Goal: Information Seeking & Learning: Learn about a topic

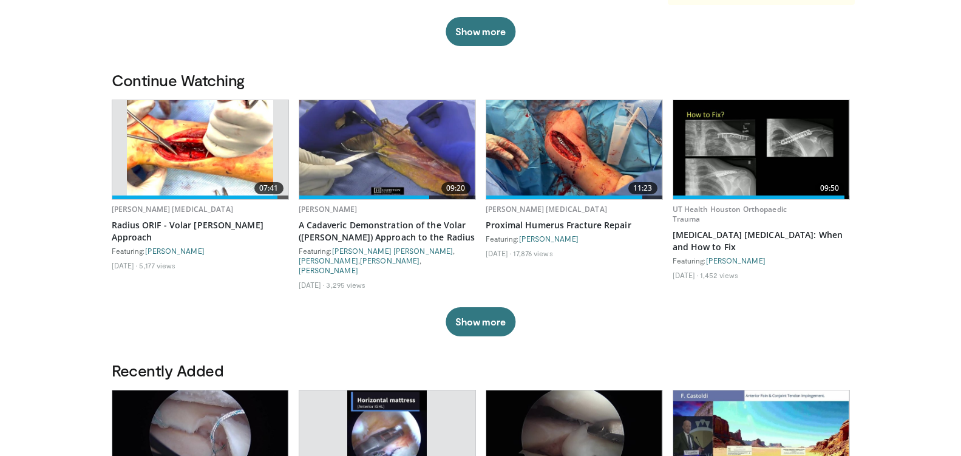
scroll to position [303, 0]
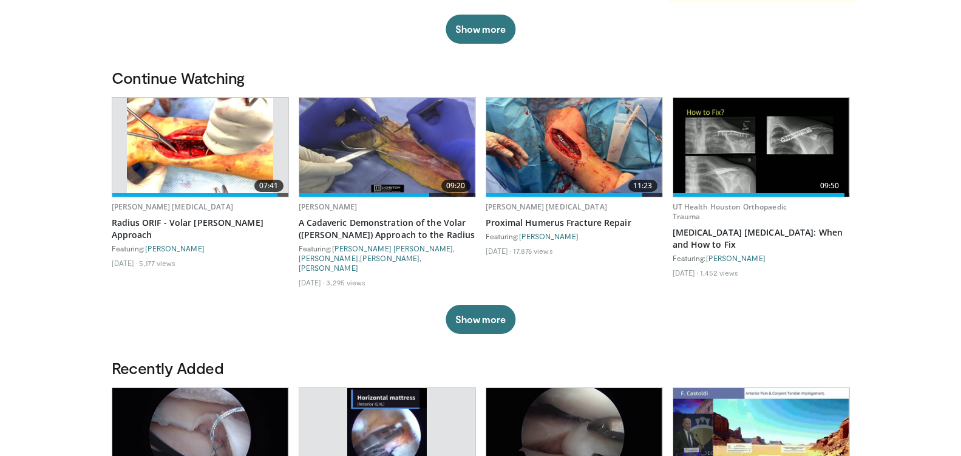
click at [395, 139] on img at bounding box center [387, 147] width 176 height 99
click at [330, 193] on span at bounding box center [364, 195] width 130 height 4
click at [743, 135] on img at bounding box center [761, 147] width 176 height 99
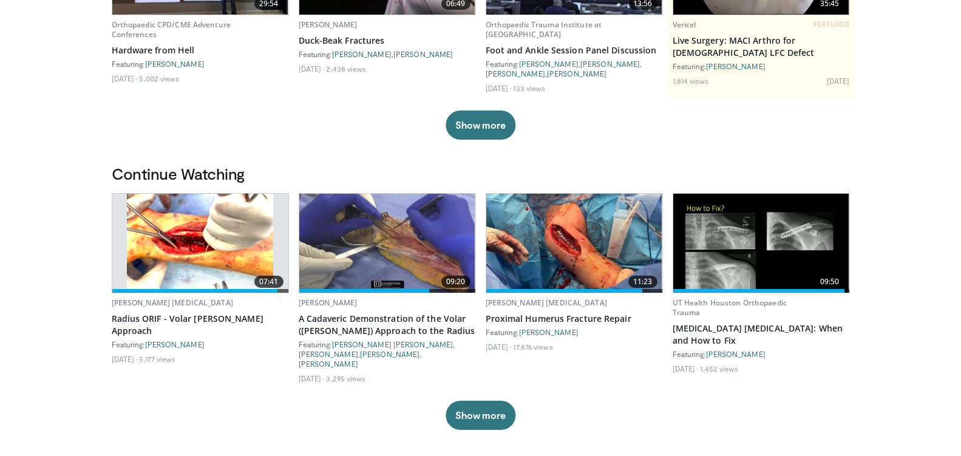
scroll to position [243, 0]
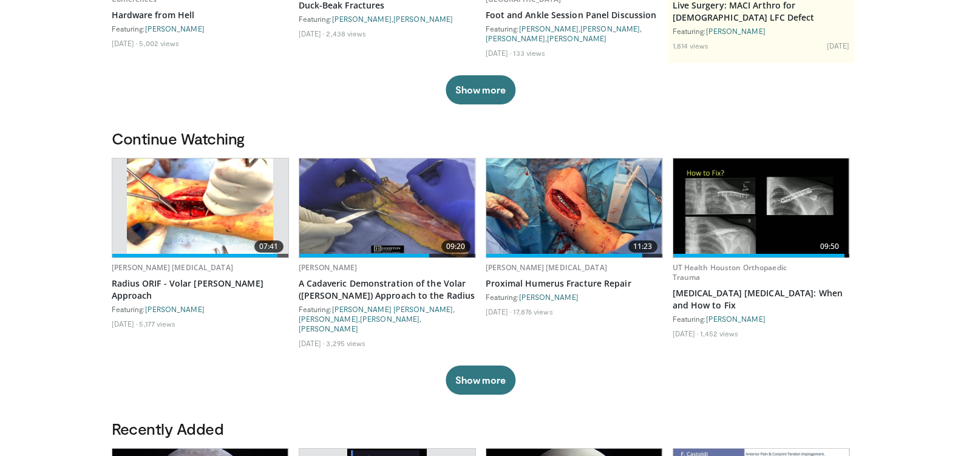
click at [195, 209] on img at bounding box center [200, 207] width 146 height 99
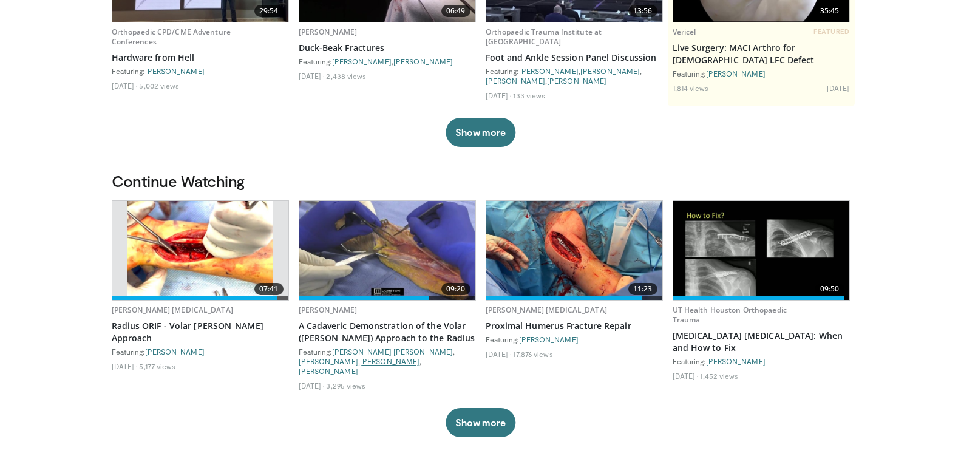
scroll to position [0, 0]
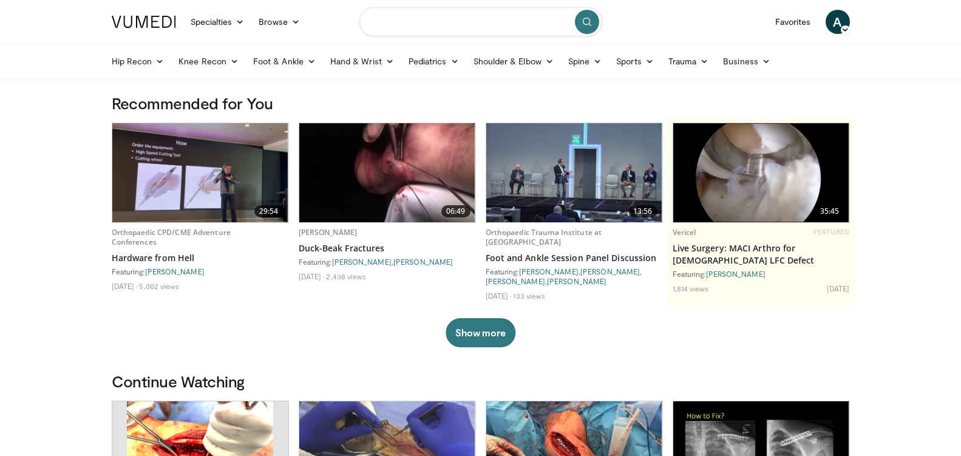
click at [397, 21] on input "Search topics, interventions" at bounding box center [480, 21] width 243 height 29
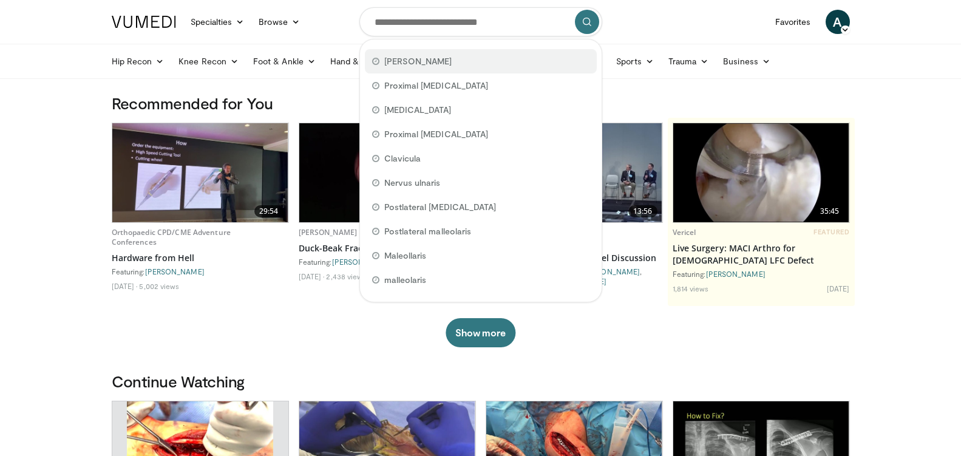
click at [392, 60] on span "Henry" at bounding box center [418, 61] width 68 height 12
type input "*****"
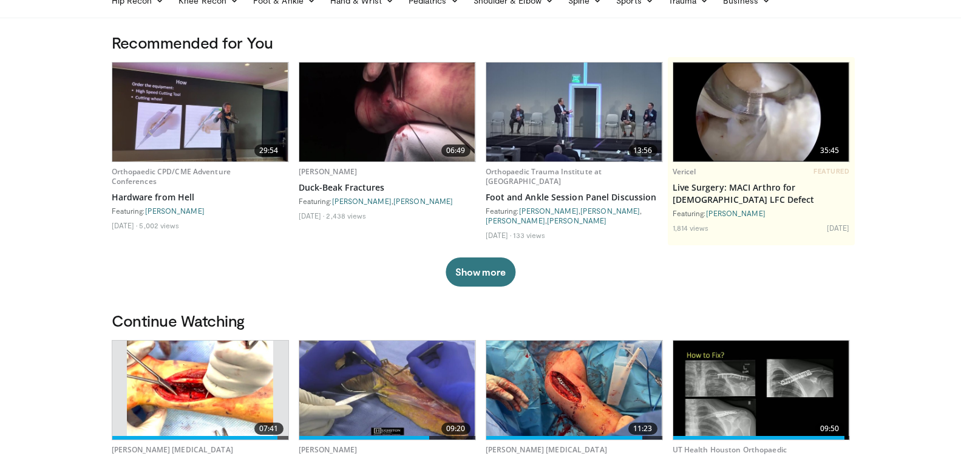
scroll to position [364, 0]
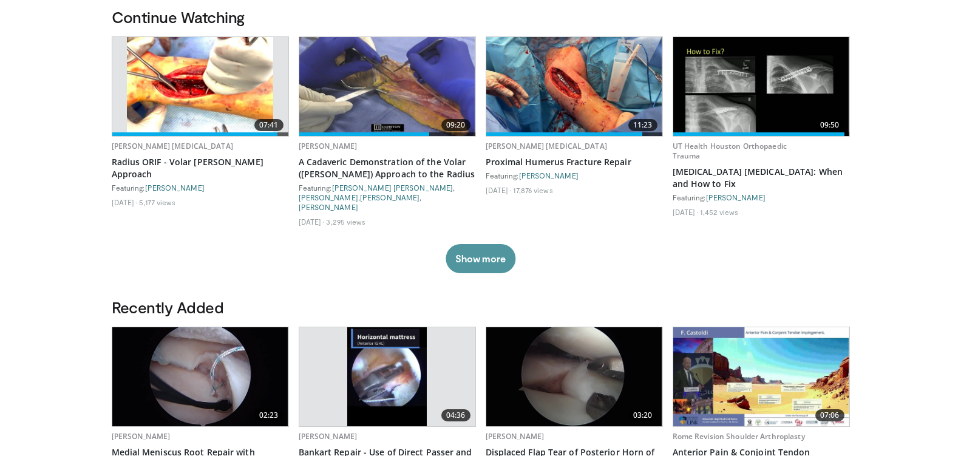
click at [475, 244] on button "Show more" at bounding box center [480, 258] width 70 height 29
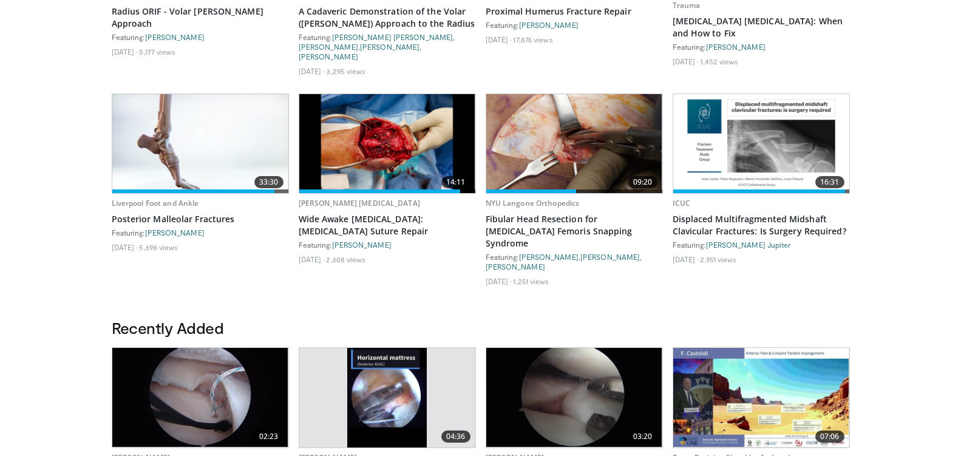
scroll to position [486, 0]
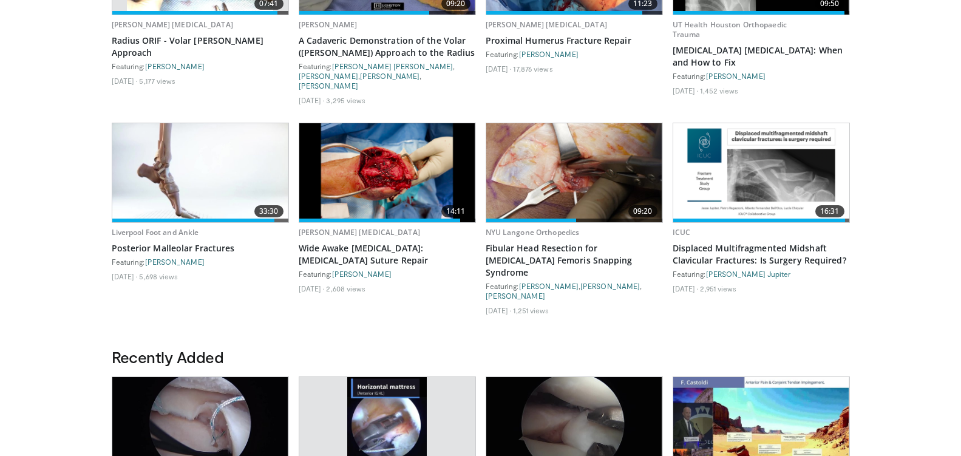
click at [150, 160] on img at bounding box center [200, 172] width 176 height 99
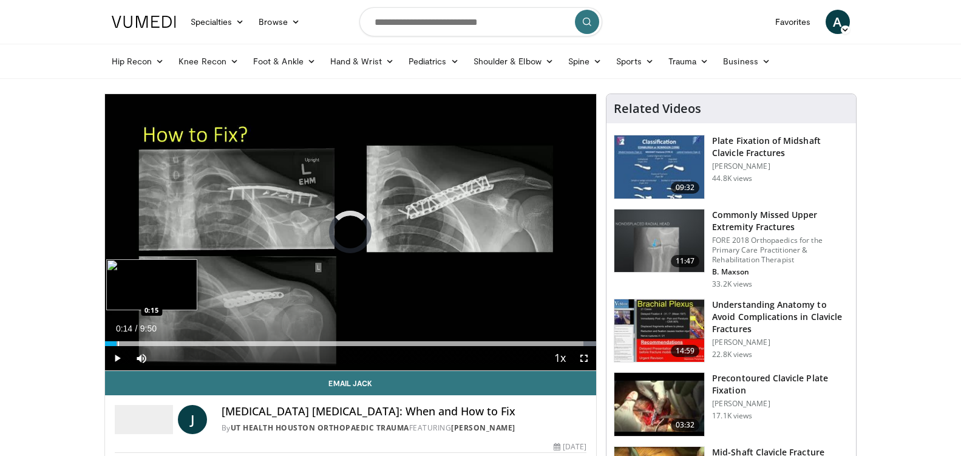
click at [118, 342] on div "Progress Bar" at bounding box center [118, 343] width 1 height 5
click at [129, 345] on div "Progress Bar" at bounding box center [127, 343] width 1 height 5
click at [146, 342] on div "Progress Bar" at bounding box center [146, 343] width 1 height 5
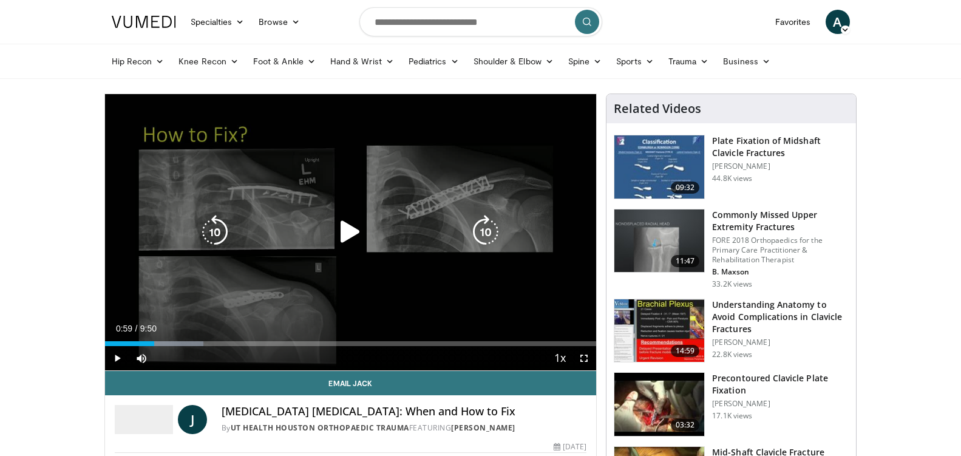
click at [0, 0] on div "Progress Bar" at bounding box center [0, 0] width 0 height 0
click at [164, 344] on div "Loaded : 21.81% 1:10 1:11" at bounding box center [351, 343] width 492 height 5
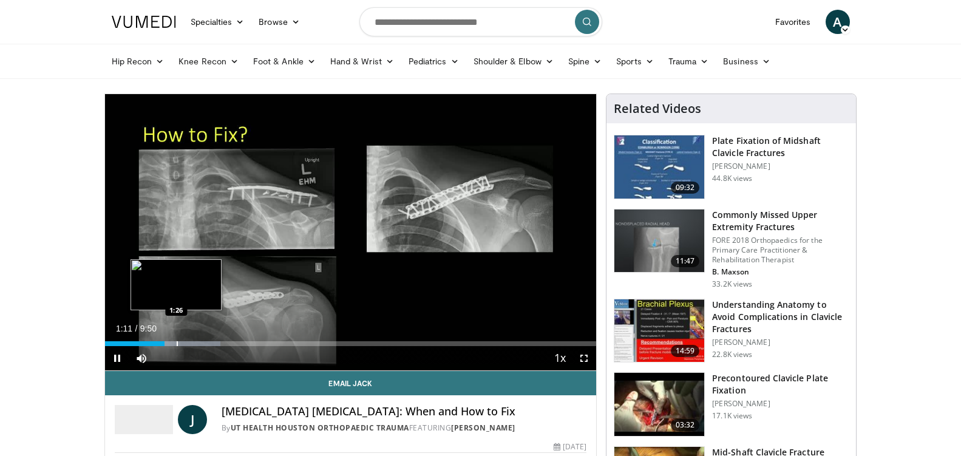
click at [177, 345] on div "Progress Bar" at bounding box center [177, 343] width 1 height 5
click at [187, 343] on div "Progress Bar" at bounding box center [187, 343] width 1 height 5
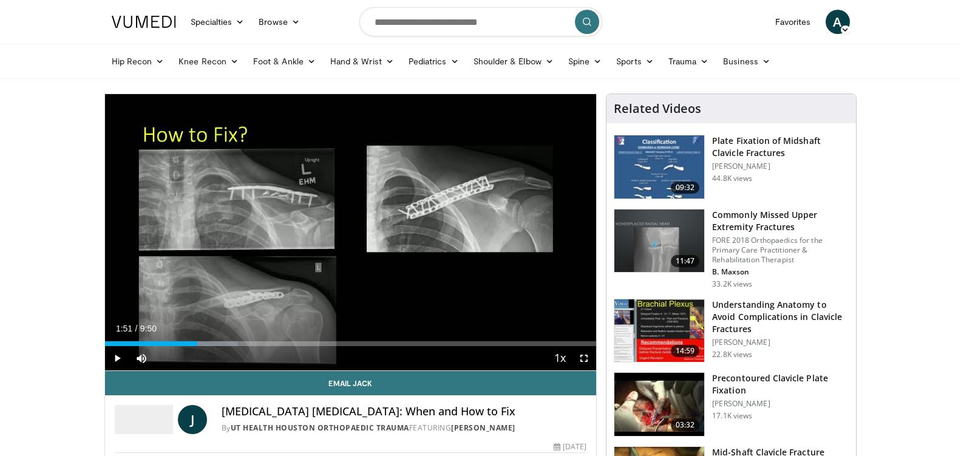
click at [198, 341] on div "Progress Bar" at bounding box center [198, 343] width 1 height 5
click at [205, 341] on div "Progress Bar" at bounding box center [204, 343] width 1 height 5
click at [220, 342] on div "Progress Bar" at bounding box center [220, 343] width 1 height 5
click at [235, 344] on div "Progress Bar" at bounding box center [235, 343] width 1 height 5
click at [251, 345] on div "Progress Bar" at bounding box center [251, 343] width 1 height 5
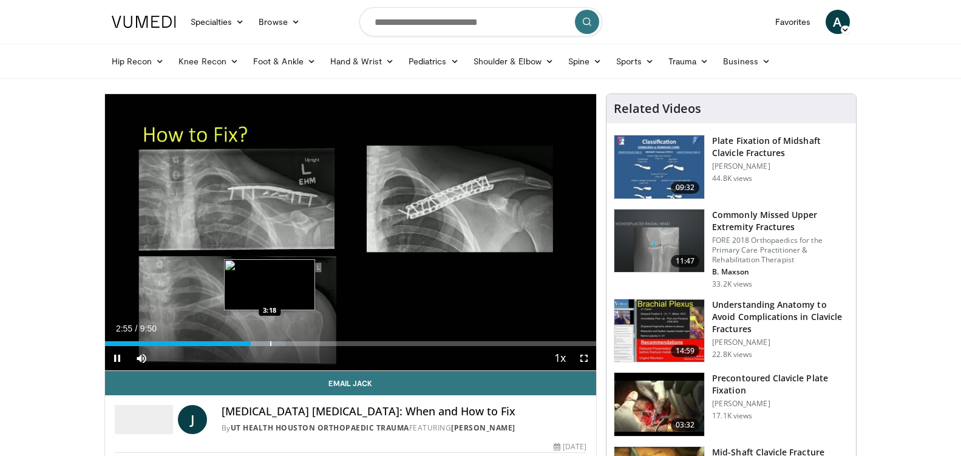
click at [270, 344] on div "Progress Bar" at bounding box center [270, 343] width 1 height 5
click at [285, 341] on div "Progress Bar" at bounding box center [285, 343] width 1 height 5
click at [305, 344] on div "Progress Bar" at bounding box center [305, 343] width 1 height 5
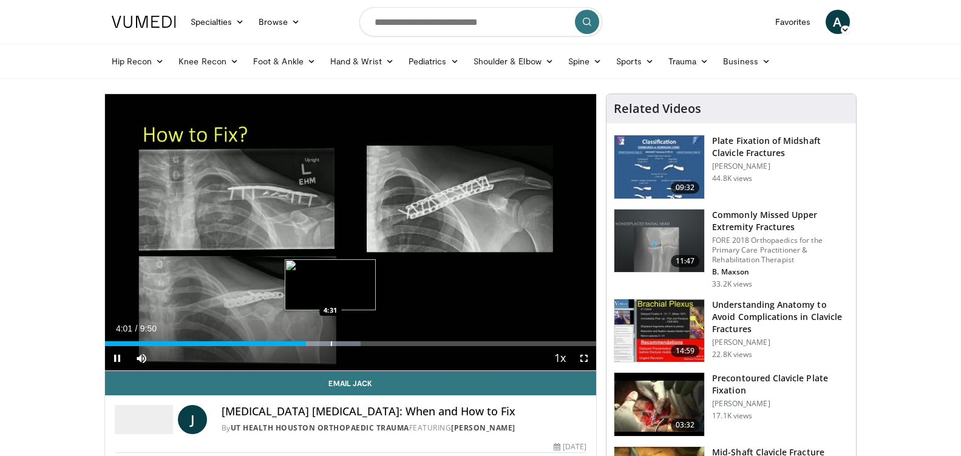
drag, startPoint x: 332, startPoint y: 343, endPoint x: 339, endPoint y: 344, distance: 6.7
click at [334, 344] on div "Loaded : 52.03% 4:01 4:31" at bounding box center [351, 343] width 492 height 5
drag, startPoint x: 359, startPoint y: 343, endPoint x: 371, endPoint y: 343, distance: 12.1
click at [363, 343] on div "Loaded : 60.42% 5:05 5:06" at bounding box center [351, 343] width 492 height 5
drag, startPoint x: 382, startPoint y: 344, endPoint x: 392, endPoint y: 344, distance: 9.7
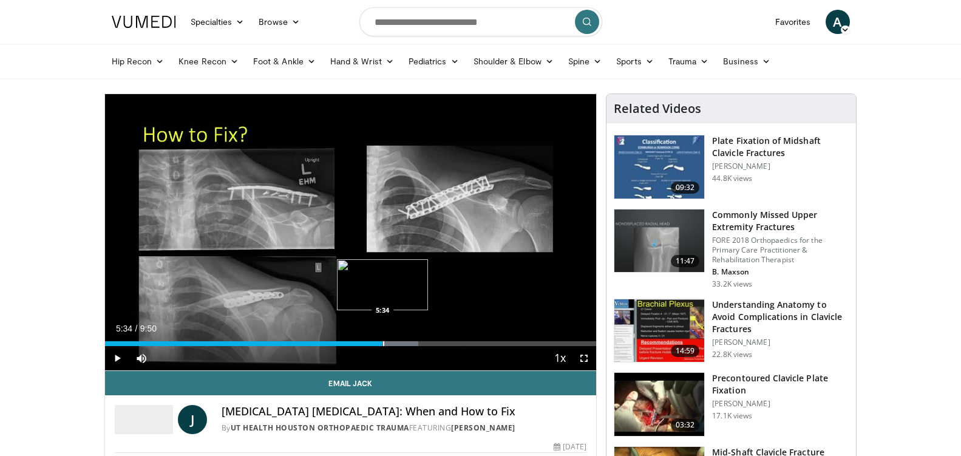
click at [388, 344] on div "Loaded : 63.78% 5:33 5:34" at bounding box center [351, 343] width 492 height 5
click at [402, 342] on div "Progress Bar" at bounding box center [402, 343] width 1 height 5
click at [411, 342] on div "Loaded : 71.15% 5:59 6:03" at bounding box center [351, 343] width 492 height 5
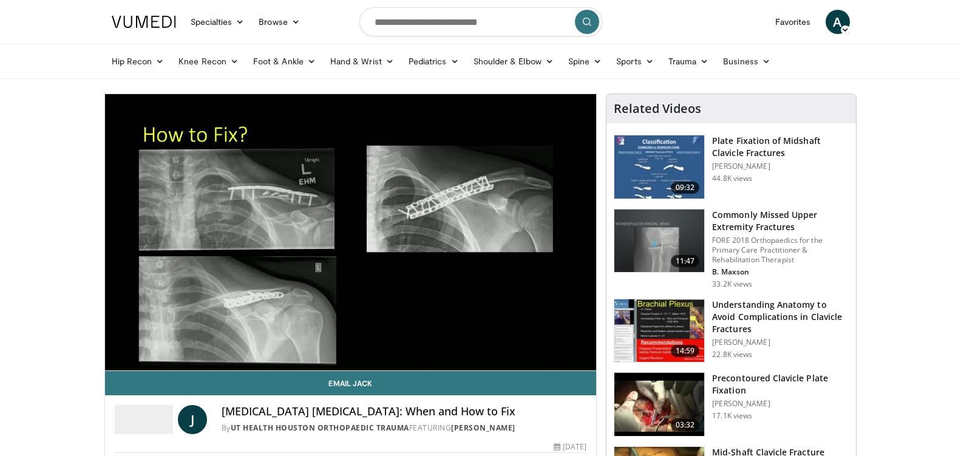
click at [418, 342] on video-js "**********" at bounding box center [351, 232] width 492 height 277
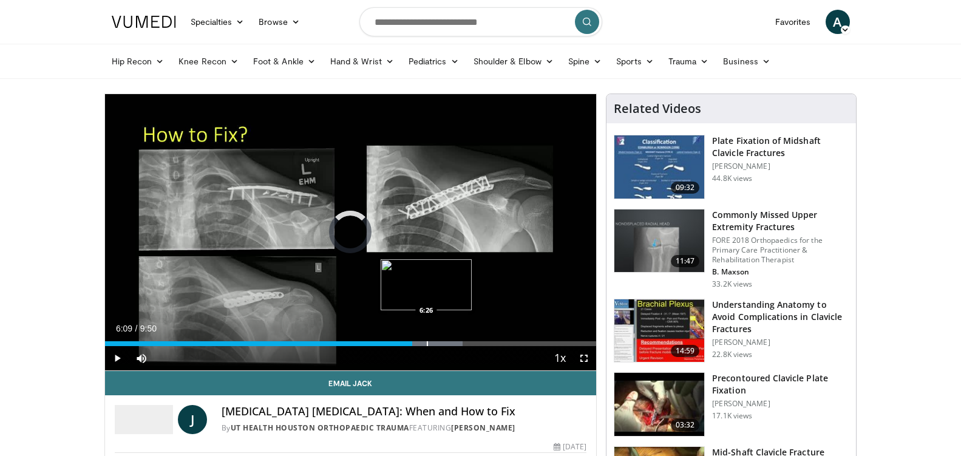
click at [427, 341] on div "Progress Bar" at bounding box center [427, 343] width 1 height 5
drag, startPoint x: 441, startPoint y: 342, endPoint x: 456, endPoint y: 342, distance: 15.2
click at [441, 342] on div "Loaded : 77.21% 6:35 6:41" at bounding box center [351, 343] width 492 height 5
click at [447, 342] on div "Progress Bar" at bounding box center [447, 343] width 1 height 5
drag, startPoint x: 457, startPoint y: 342, endPoint x: 465, endPoint y: 342, distance: 7.9
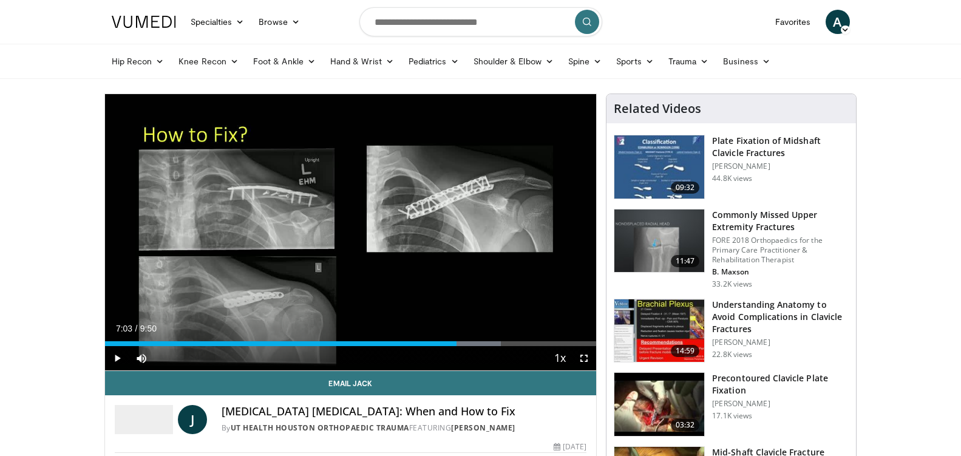
click at [0, 0] on div "Progress Bar" at bounding box center [0, 0] width 0 height 0
drag, startPoint x: 472, startPoint y: 342, endPoint x: 482, endPoint y: 343, distance: 9.7
click at [479, 343] on div "Loaded : 80.57% 7:05 7:21" at bounding box center [351, 343] width 492 height 5
drag, startPoint x: 486, startPoint y: 343, endPoint x: 498, endPoint y: 344, distance: 12.2
click at [497, 344] on div "Loaded : 86.39% 7:30 7:38" at bounding box center [351, 343] width 492 height 5
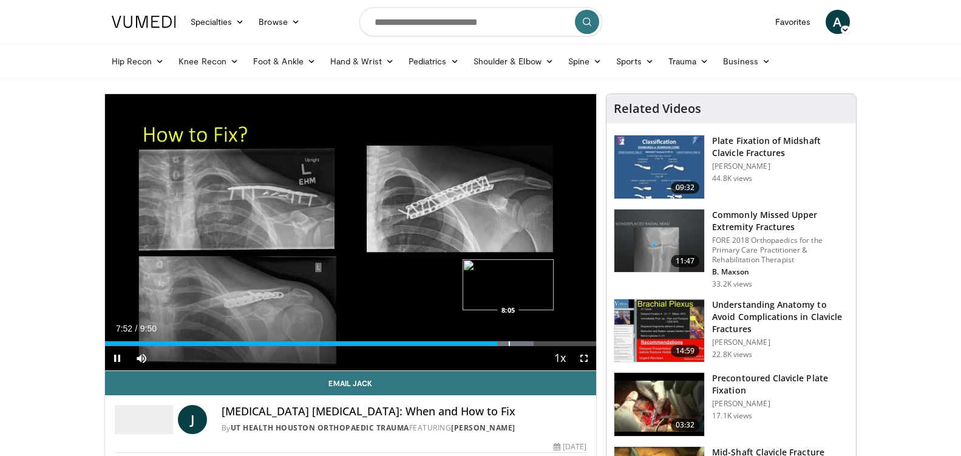
click at [510, 343] on div "Progress Bar" at bounding box center [509, 343] width 1 height 5
click at [520, 342] on div "Progress Bar" at bounding box center [519, 343] width 1 height 5
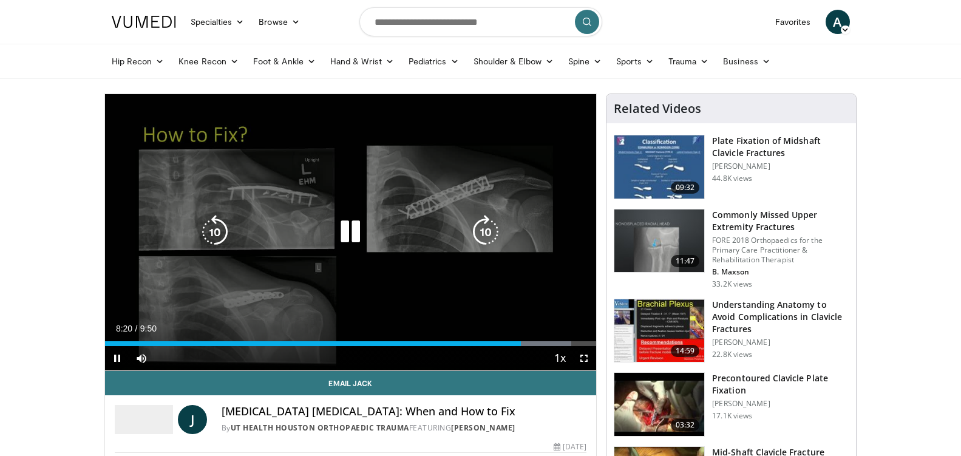
click at [0, 0] on div "Progress Bar" at bounding box center [0, 0] width 0 height 0
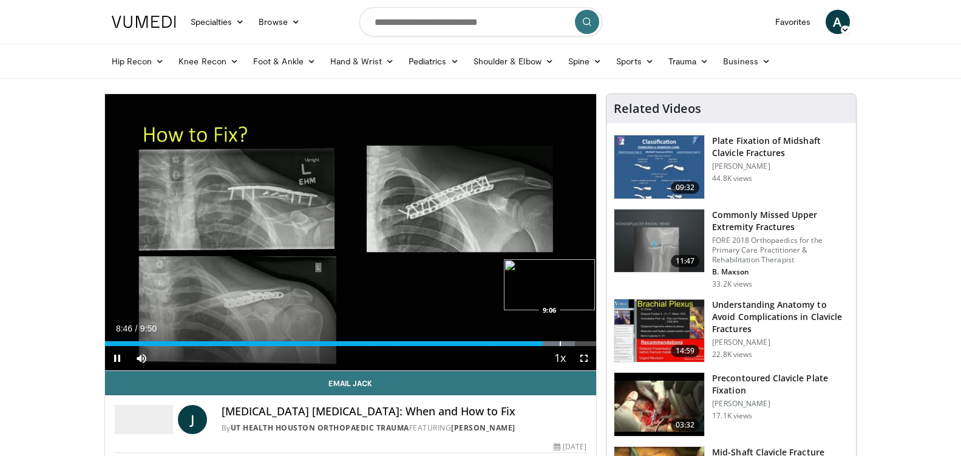
click at [561, 342] on div "Progress Bar" at bounding box center [560, 343] width 1 height 5
click at [585, 343] on div "Progress Bar" at bounding box center [584, 343] width 1 height 5
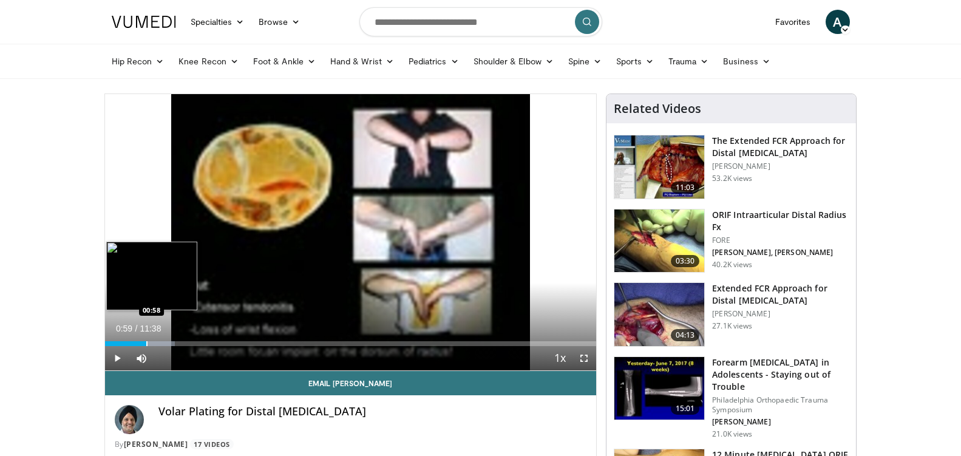
click at [146, 343] on div "Progress Bar" at bounding box center [146, 343] width 1 height 5
click at [165, 344] on div "Progress Bar" at bounding box center [165, 343] width 1 height 5
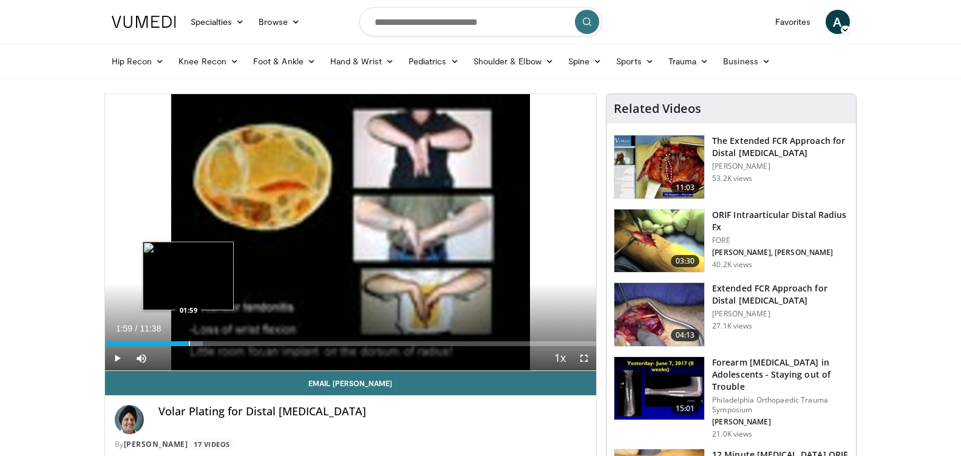
click at [189, 343] on div "Progress Bar" at bounding box center [189, 343] width 1 height 5
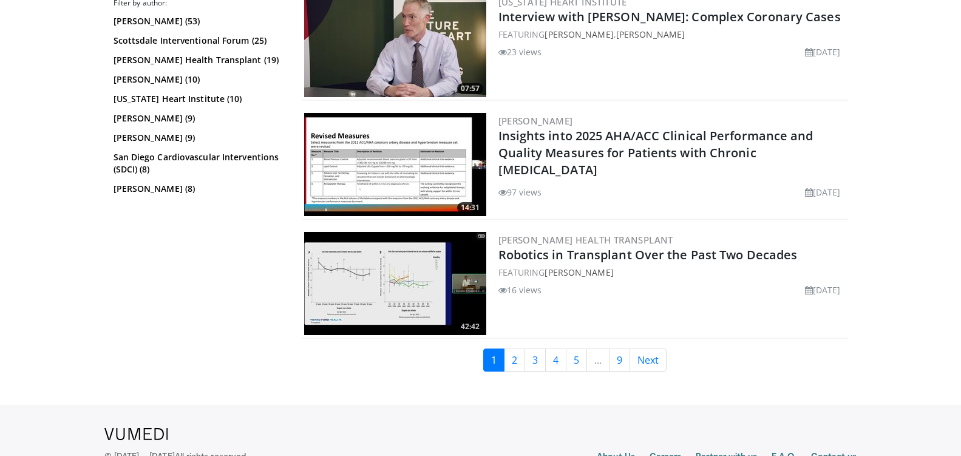
scroll to position [2925, 0]
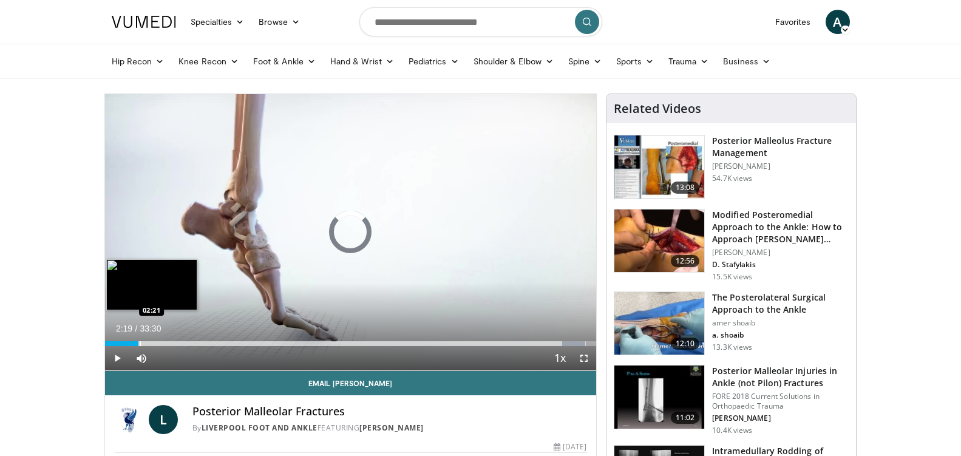
click at [140, 342] on div "Progress Bar" at bounding box center [140, 343] width 1 height 5
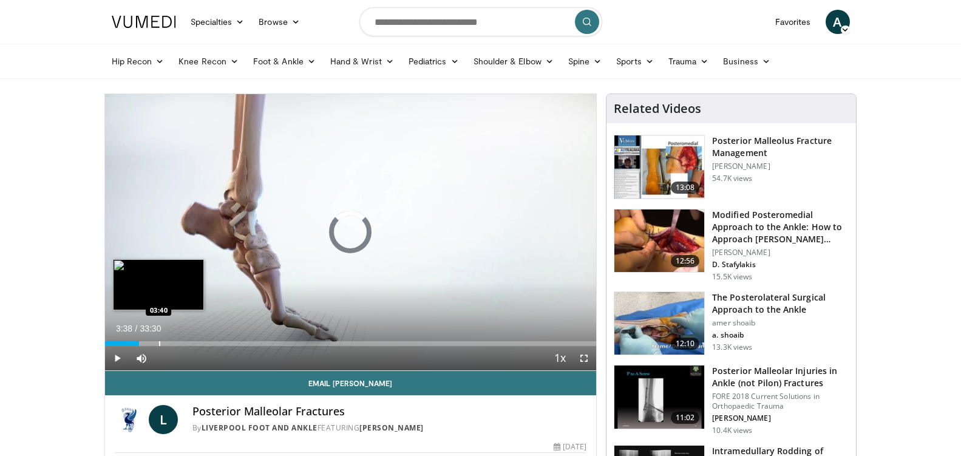
click at [158, 342] on div "Loaded : 6.95% 02:19 03:40" at bounding box center [351, 343] width 492 height 5
drag, startPoint x: 170, startPoint y: 342, endPoint x: 180, endPoint y: 342, distance: 10.3
click at [172, 342] on div "Progress Bar" at bounding box center [171, 343] width 1 height 5
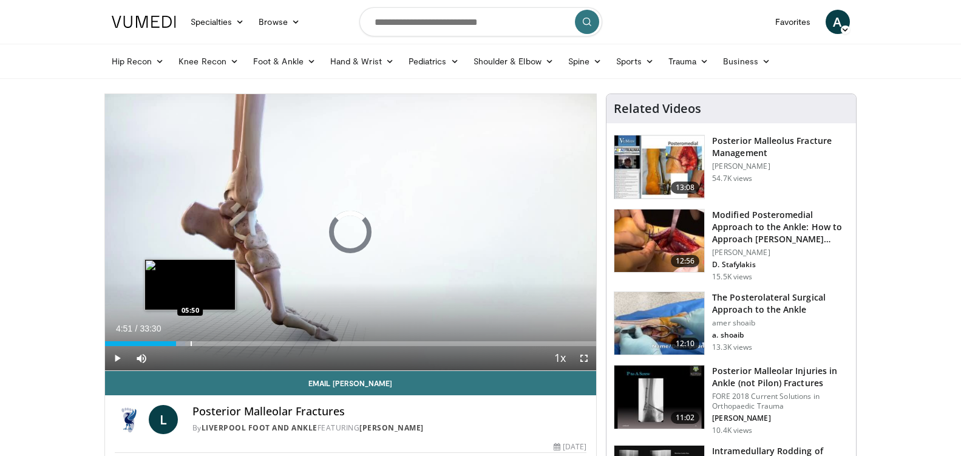
click at [191, 342] on div "Progress Bar" at bounding box center [191, 343] width 1 height 5
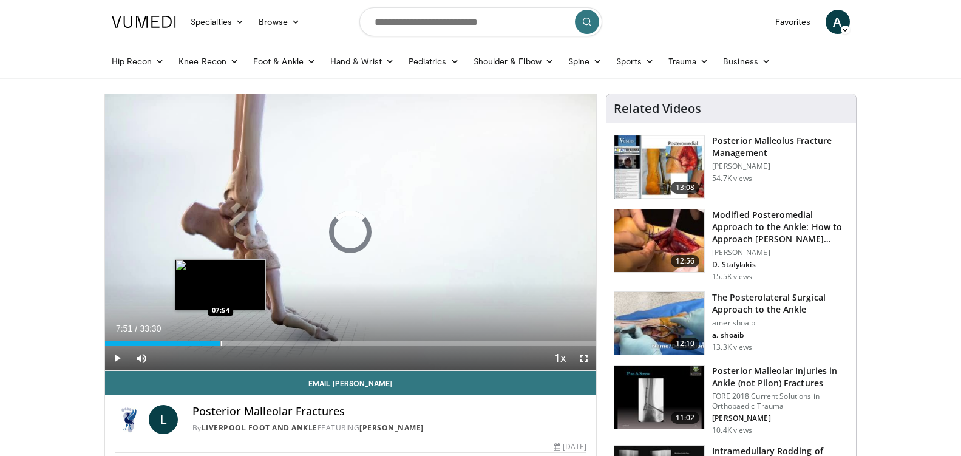
click at [221, 344] on div "Progress Bar" at bounding box center [221, 343] width 1 height 5
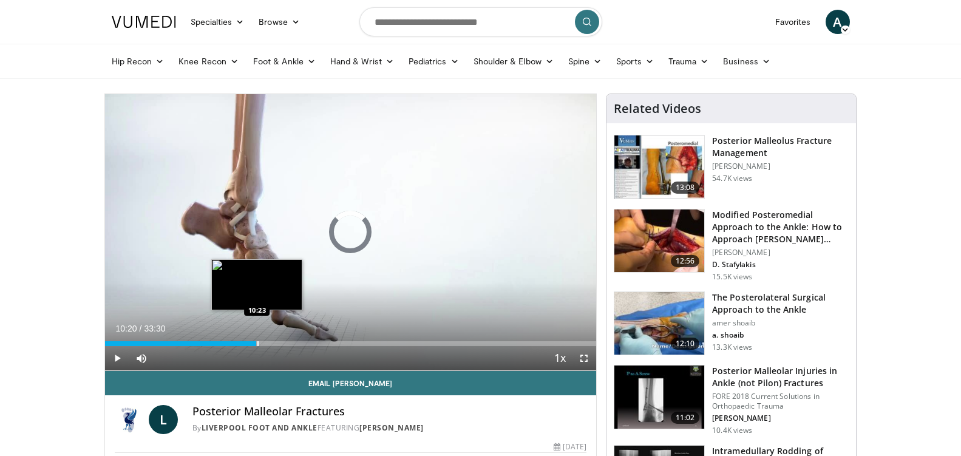
drag, startPoint x: 257, startPoint y: 342, endPoint x: 273, endPoint y: 342, distance: 16.4
click at [267, 342] on div "Loaded : 24.83% 10:20 10:23" at bounding box center [351, 343] width 492 height 5
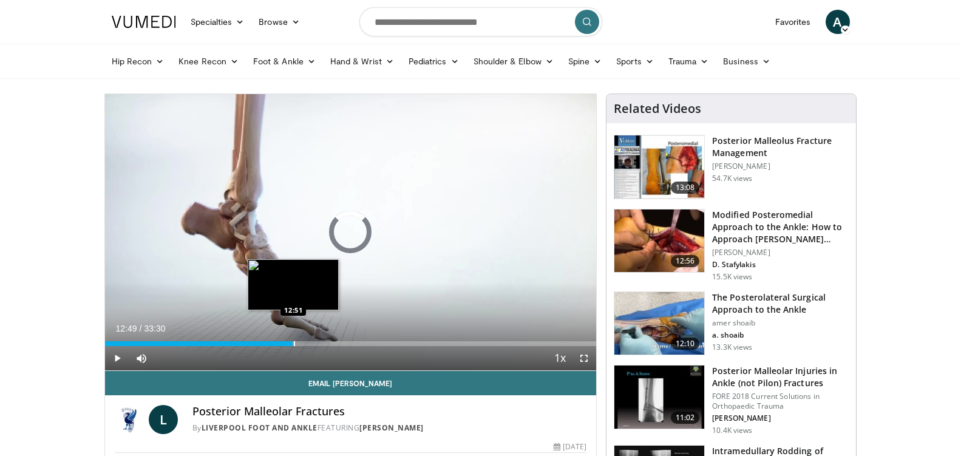
click at [295, 343] on div "Progress Bar" at bounding box center [294, 343] width 1 height 5
click at [306, 345] on div "Progress Bar" at bounding box center [305, 343] width 1 height 5
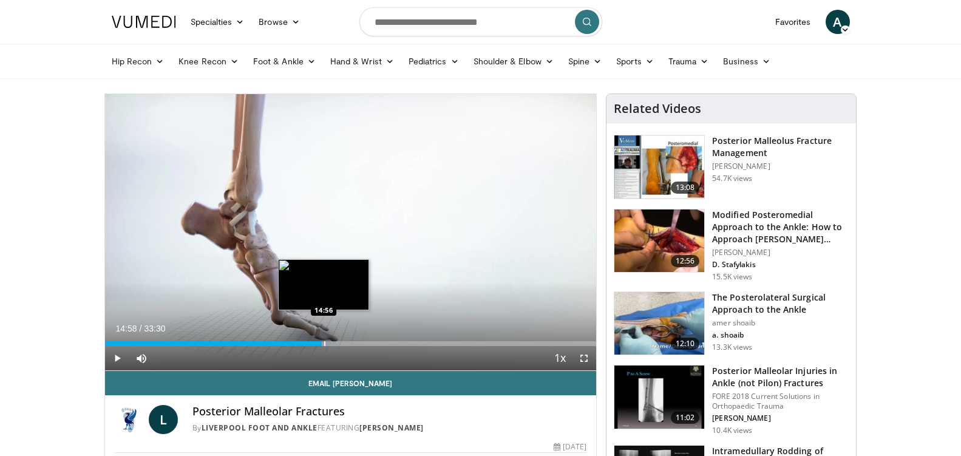
click at [324, 344] on div "Progress Bar" at bounding box center [324, 343] width 1 height 5
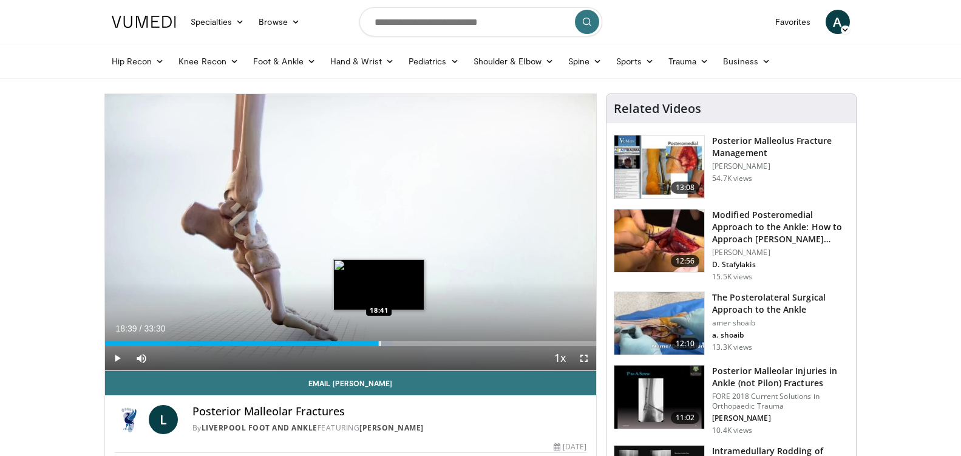
click at [379, 343] on div "Progress Bar" at bounding box center [379, 343] width 1 height 5
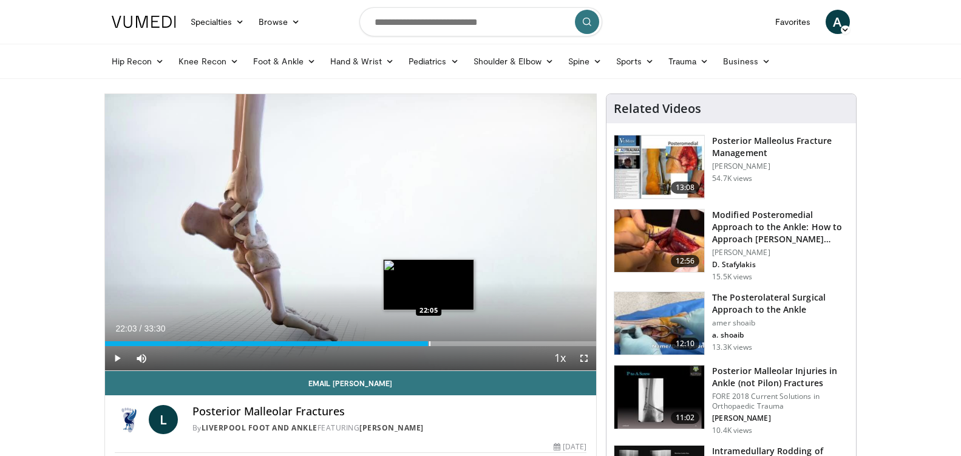
click at [429, 341] on div "Progress Bar" at bounding box center [429, 343] width 1 height 5
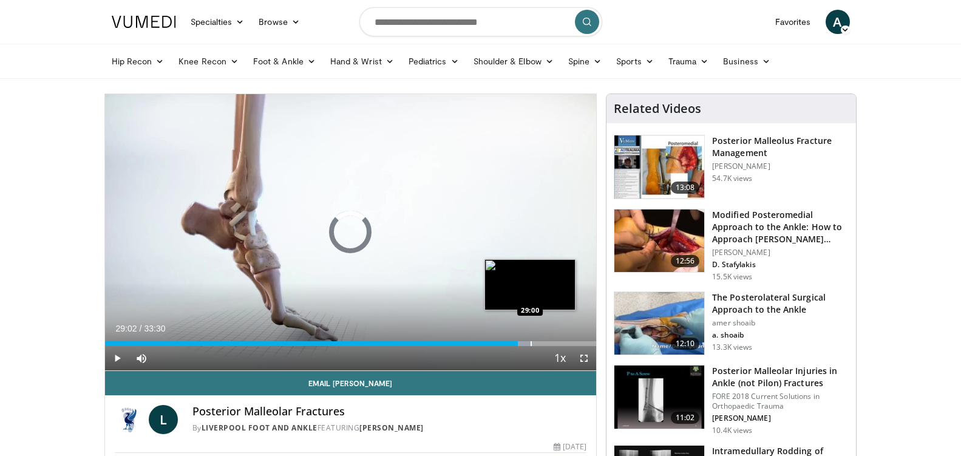
click at [530, 343] on div "Progress Bar" at bounding box center [530, 343] width 1 height 5
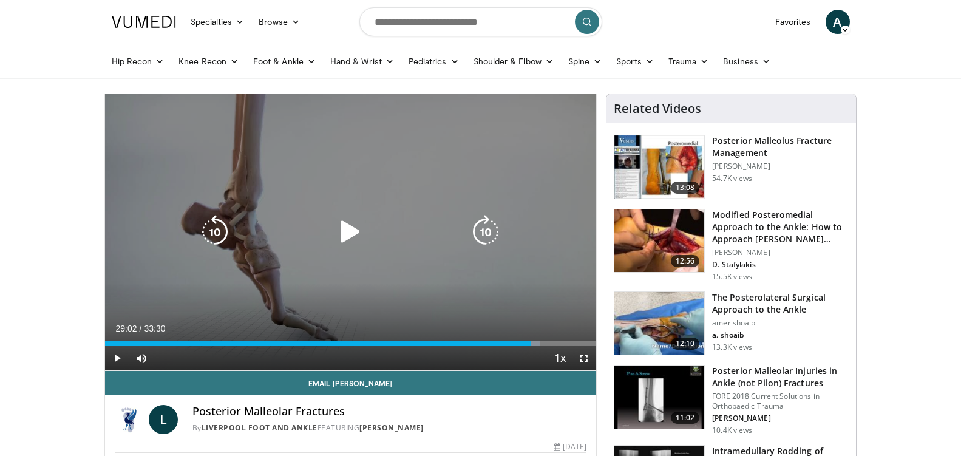
click at [531, 343] on div "Progress Bar" at bounding box center [532, 343] width 16 height 5
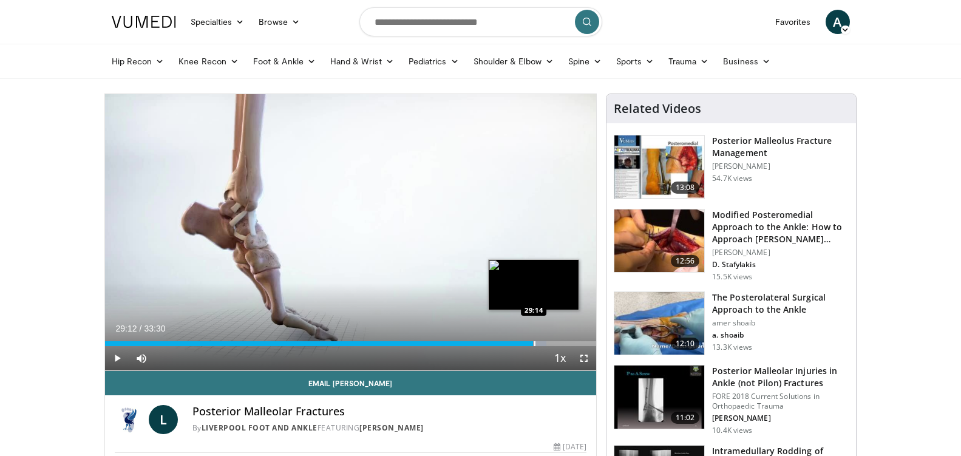
click at [534, 343] on div "Progress Bar" at bounding box center [534, 343] width 1 height 5
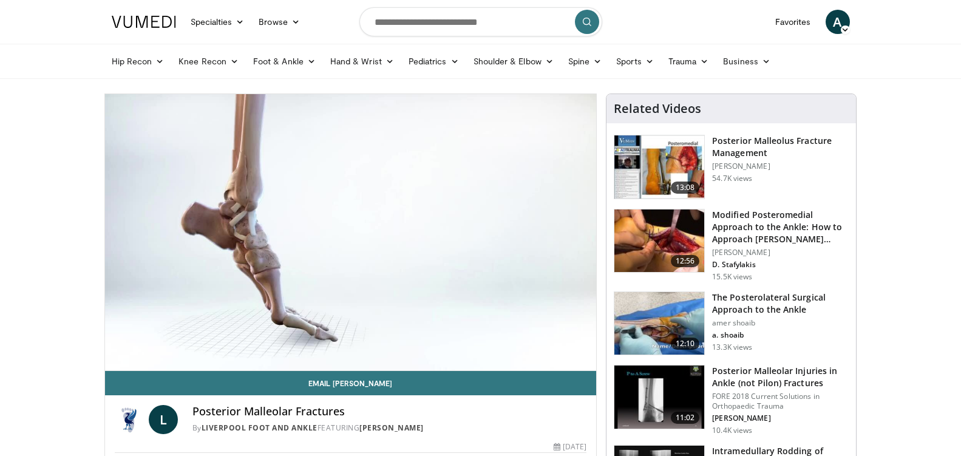
click at [669, 164] on img at bounding box center [659, 166] width 90 height 63
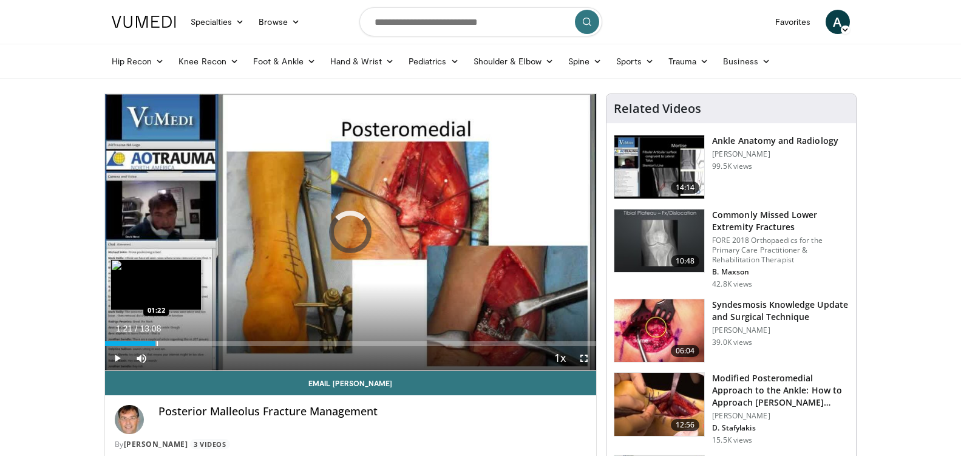
click at [155, 342] on div "Loaded : 0.00% 00:06 01:22" at bounding box center [351, 343] width 492 height 5
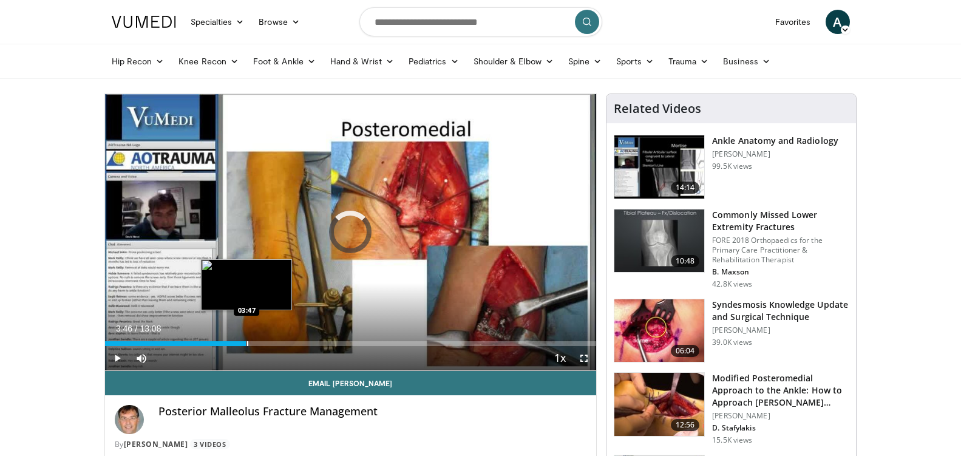
click at [247, 343] on div "Progress Bar" at bounding box center [247, 343] width 1 height 5
click at [258, 342] on div "Progress Bar" at bounding box center [257, 343] width 1 height 5
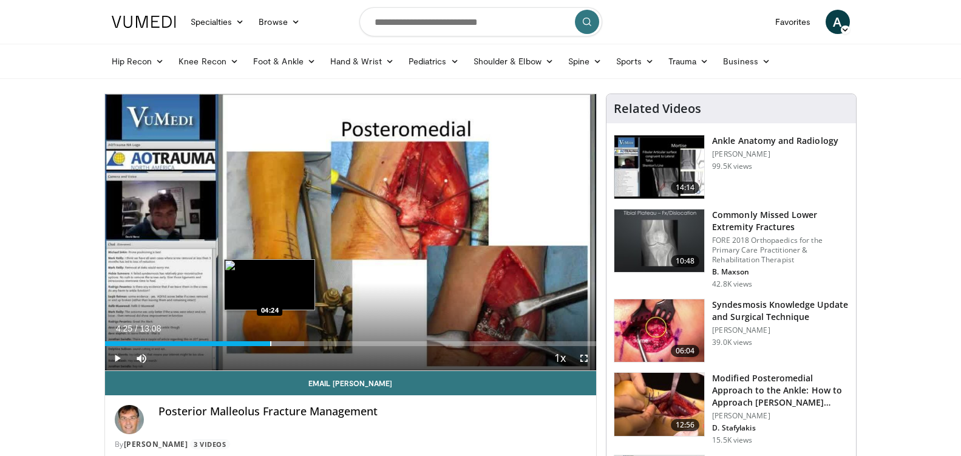
drag, startPoint x: 270, startPoint y: 344, endPoint x: 285, endPoint y: 345, distance: 14.6
click at [279, 344] on div "Loaded : 40.54% 04:25 04:24" at bounding box center [351, 343] width 492 height 5
click at [292, 344] on div "Progress Bar" at bounding box center [291, 343] width 1 height 5
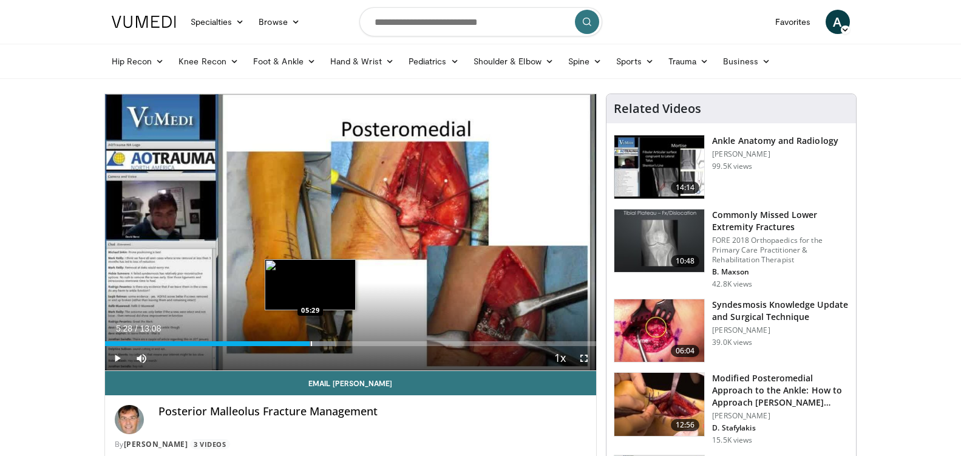
click at [311, 344] on div "Progress Bar" at bounding box center [311, 343] width 1 height 5
click at [320, 342] on div "Progress Bar" at bounding box center [320, 343] width 1 height 5
click at [311, 341] on div "Progress Bar" at bounding box center [311, 343] width 1 height 5
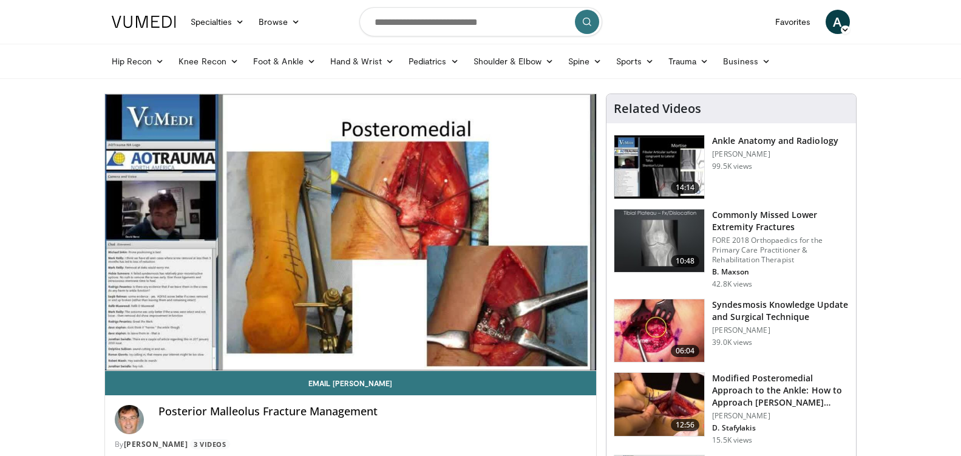
click at [653, 404] on img at bounding box center [659, 404] width 90 height 63
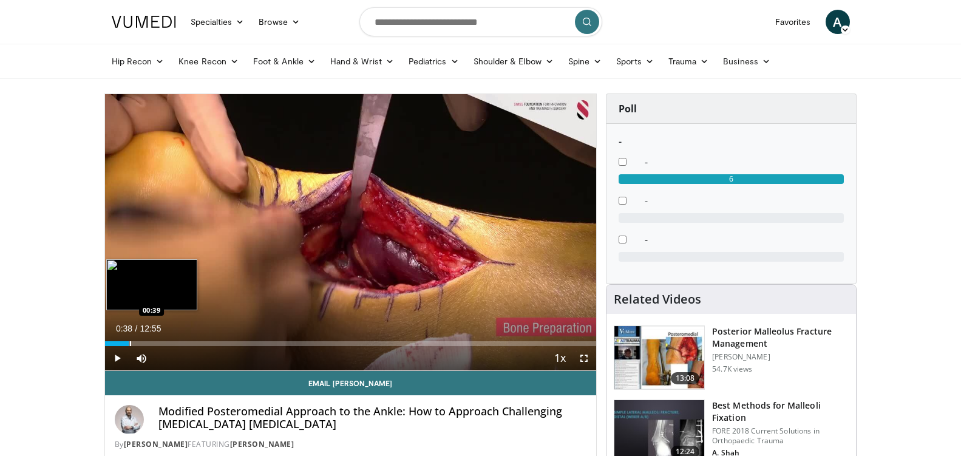
click at [130, 341] on div "Progress Bar" at bounding box center [130, 343] width 1 height 5
click at [151, 344] on div "Progress Bar" at bounding box center [151, 343] width 1 height 5
click at [163, 344] on div "Progress Bar" at bounding box center [163, 343] width 1 height 5
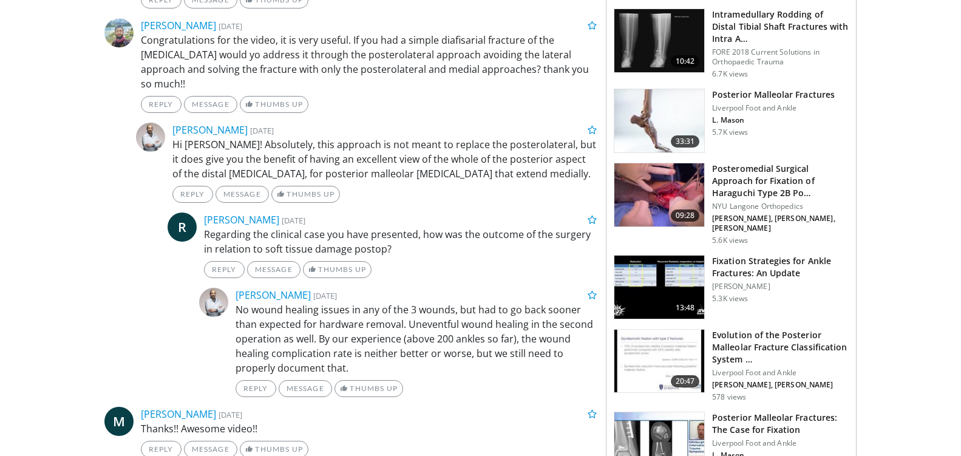
scroll to position [728, 0]
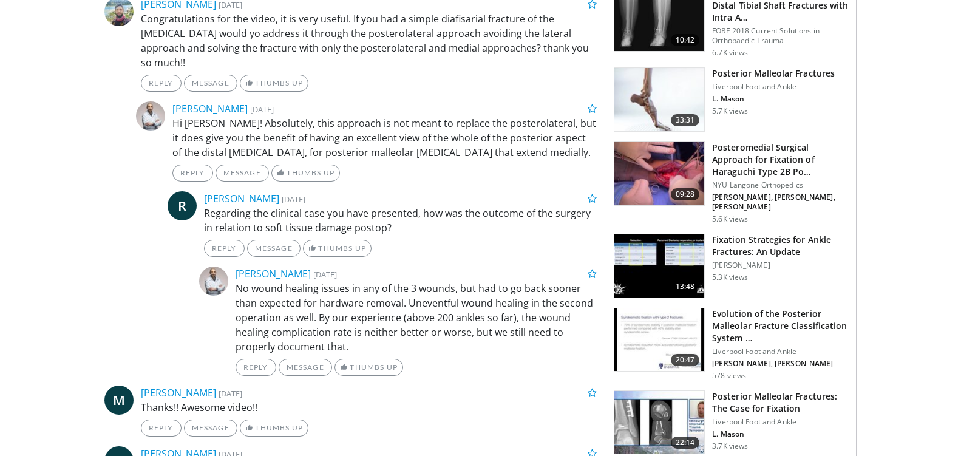
click at [649, 158] on img at bounding box center [659, 173] width 90 height 63
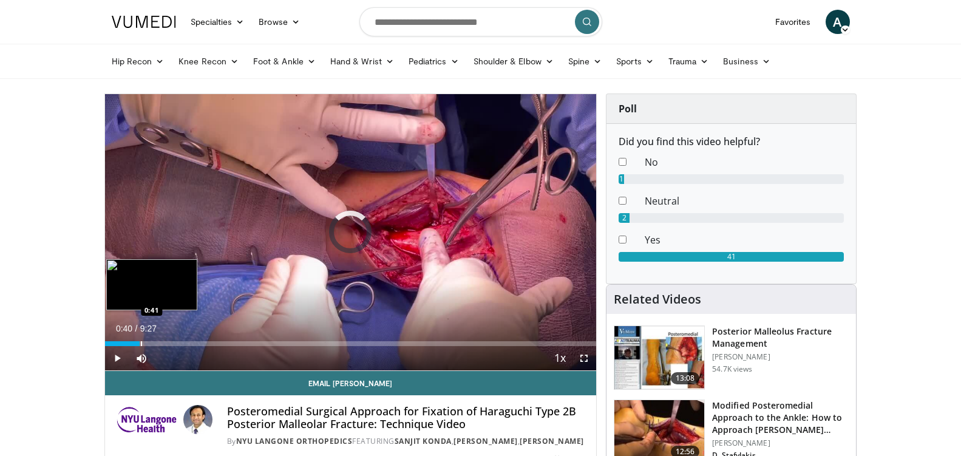
drag, startPoint x: 140, startPoint y: 341, endPoint x: 152, endPoint y: 342, distance: 11.6
click at [141, 341] on div "Progress Bar" at bounding box center [141, 343] width 1 height 5
click at [126, 342] on div "0:44" at bounding box center [116, 343] width 22 height 5
click at [143, 342] on div "Loaded : 17.48% 0:36 0:45" at bounding box center [351, 343] width 492 height 5
click at [156, 344] on div "Loaded : 20.98% 0:59 1:00" at bounding box center [351, 343] width 492 height 5
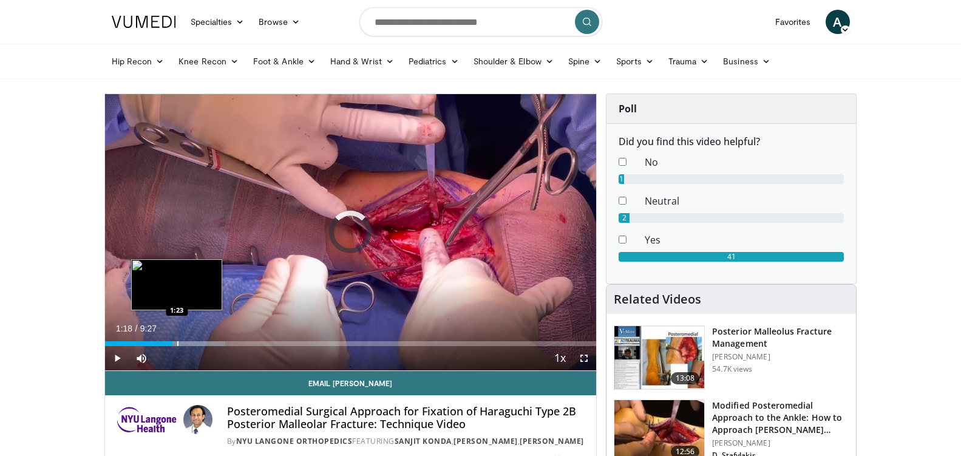
click at [177, 344] on div "Progress Bar" at bounding box center [177, 343] width 1 height 5
click at [194, 344] on div "Progress Bar" at bounding box center [193, 343] width 1 height 5
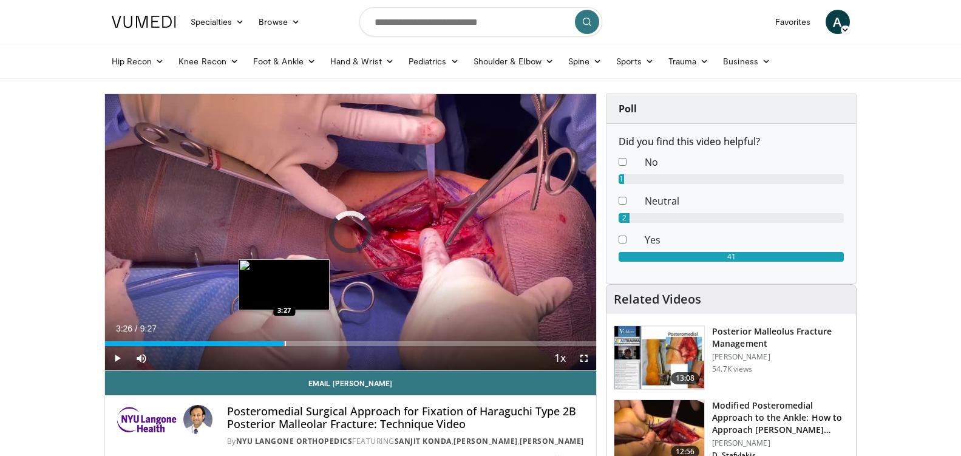
click at [285, 343] on div "Progress Bar" at bounding box center [285, 343] width 1 height 5
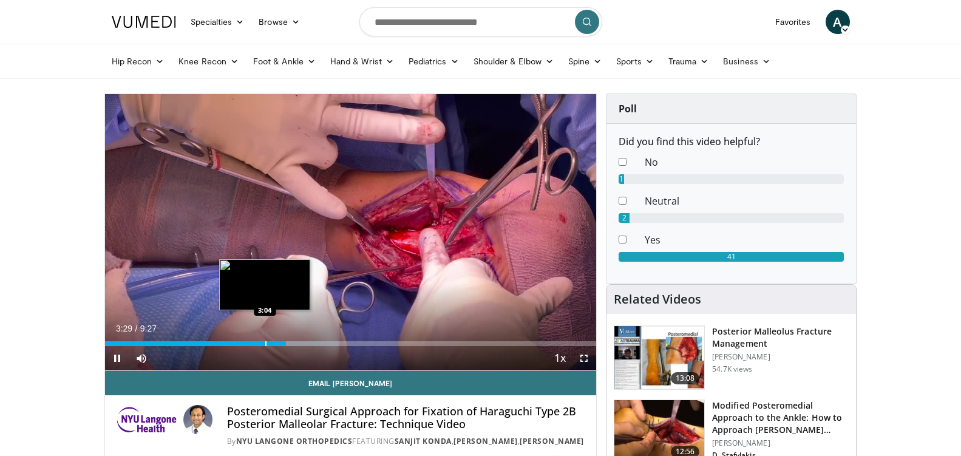
click at [265, 343] on div "Progress Bar" at bounding box center [265, 343] width 1 height 5
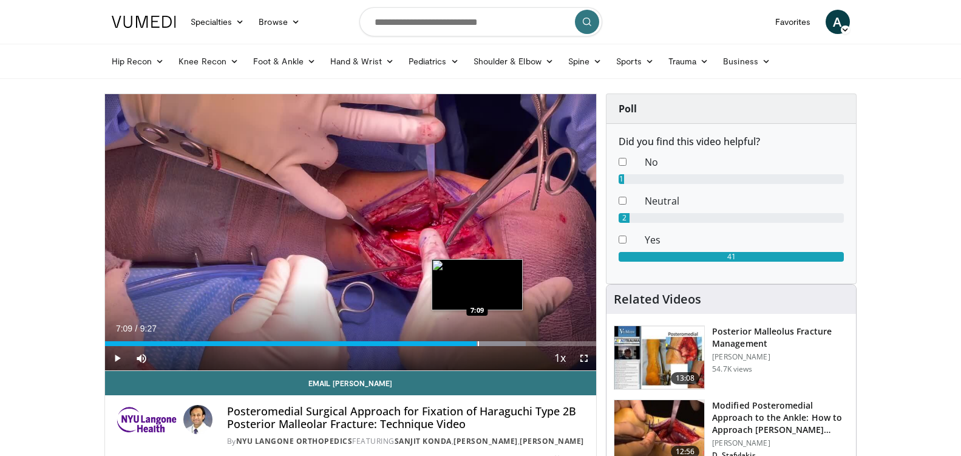
click at [478, 343] on div "Progress Bar" at bounding box center [478, 343] width 1 height 5
click at [486, 343] on div "Progress Bar" at bounding box center [486, 343] width 1 height 5
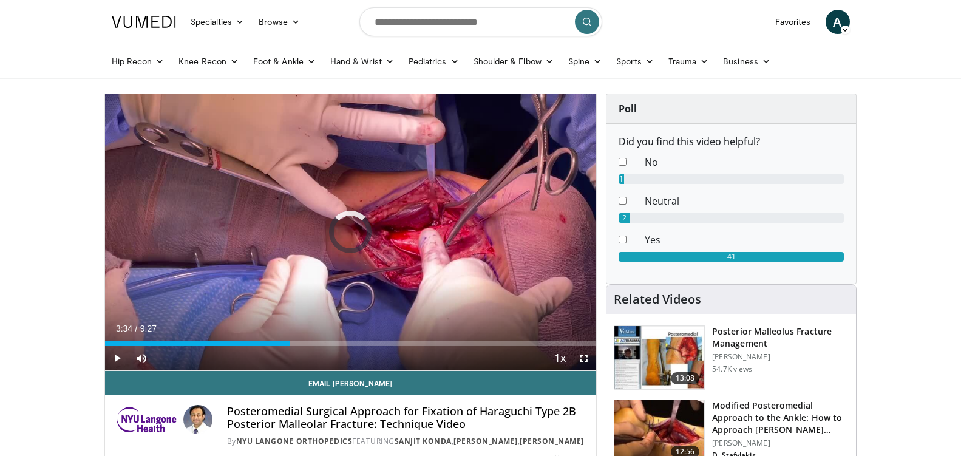
click at [291, 342] on div "Progress Bar" at bounding box center [291, 343] width 1 height 5
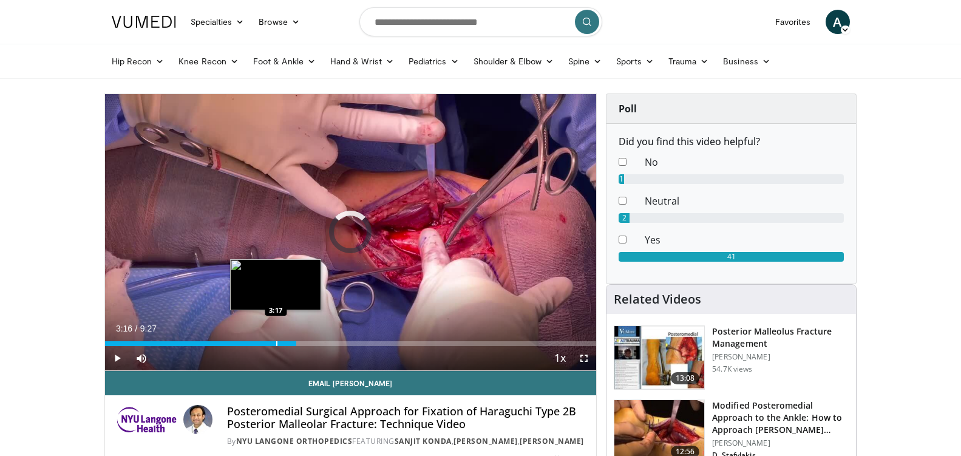
click at [276, 341] on div "Progress Bar" at bounding box center [276, 343] width 1 height 5
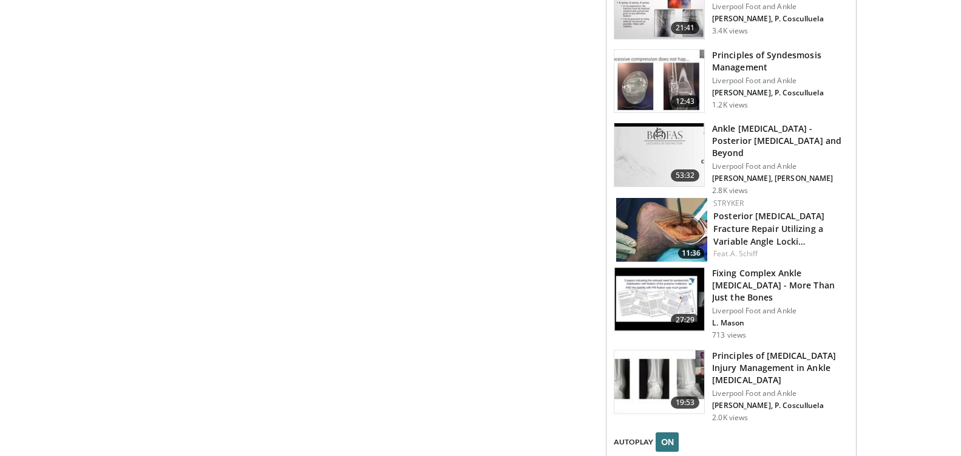
scroll to position [1517, 0]
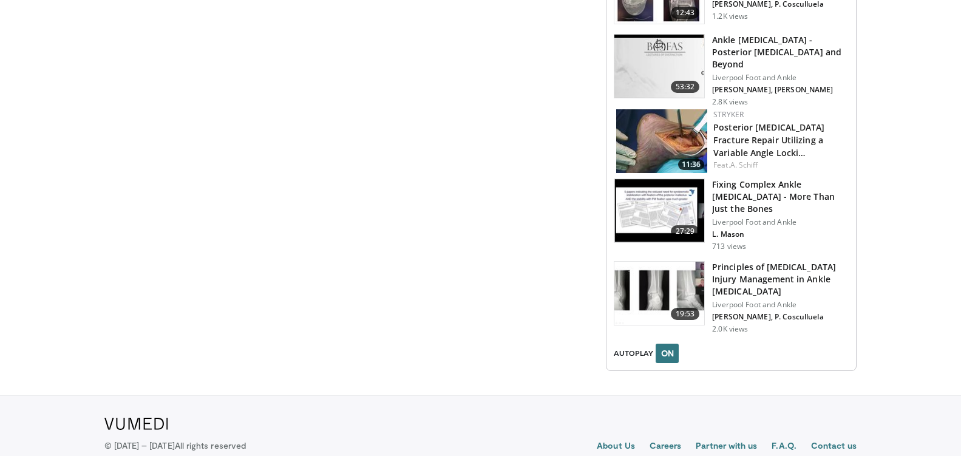
click at [653, 117] on img at bounding box center [661, 141] width 91 height 64
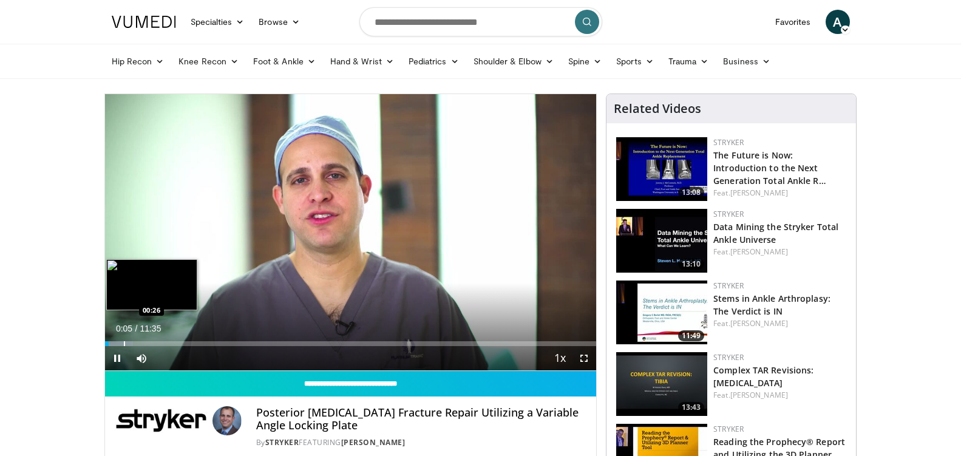
click at [124, 343] on div "Progress Bar" at bounding box center [124, 343] width 1 height 5
